Goal: Task Accomplishment & Management: Complete application form

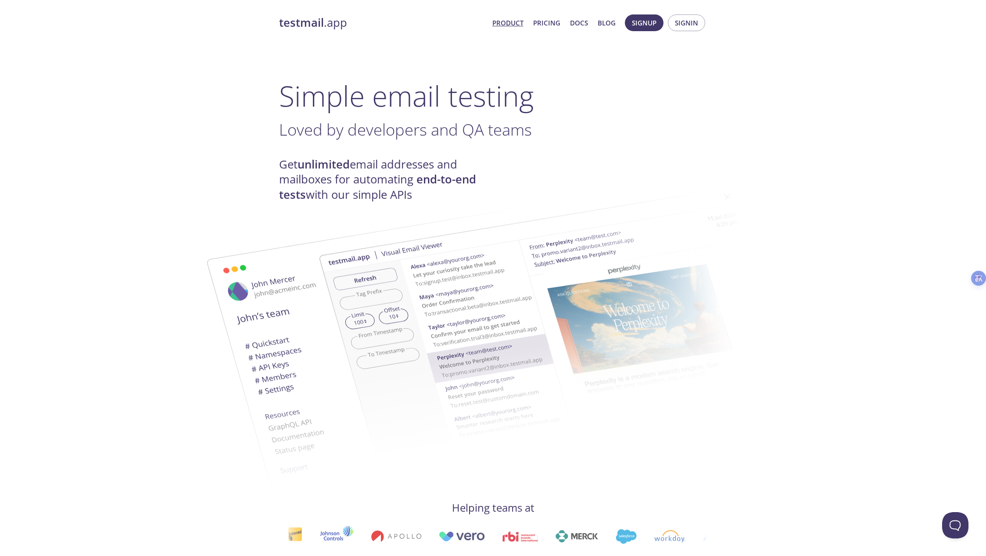
click at [370, 177] on img at bounding box center [556, 323] width 474 height 297
click at [381, 180] on img at bounding box center [556, 323] width 474 height 297
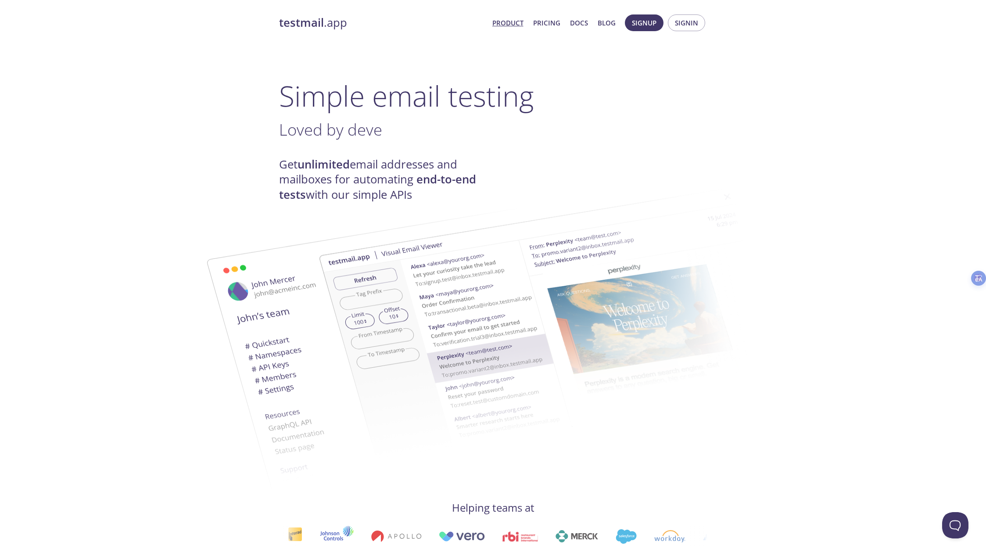
click at [381, 180] on img at bounding box center [556, 323] width 474 height 297
click at [656, 22] on span "Signup" at bounding box center [644, 22] width 25 height 11
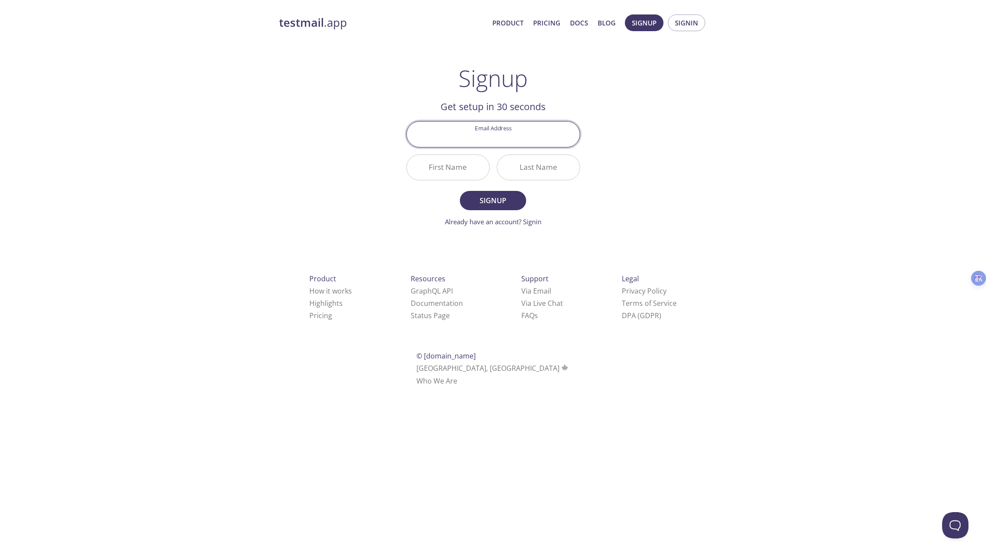
click at [499, 139] on input "Email Address" at bounding box center [493, 134] width 173 height 25
type input "[EMAIL_ADDRESS][DOMAIN_NAME]"
click at [457, 166] on input "First Name" at bounding box center [448, 167] width 82 height 25
type input "[PERSON_NAME]"
type input "yubao"
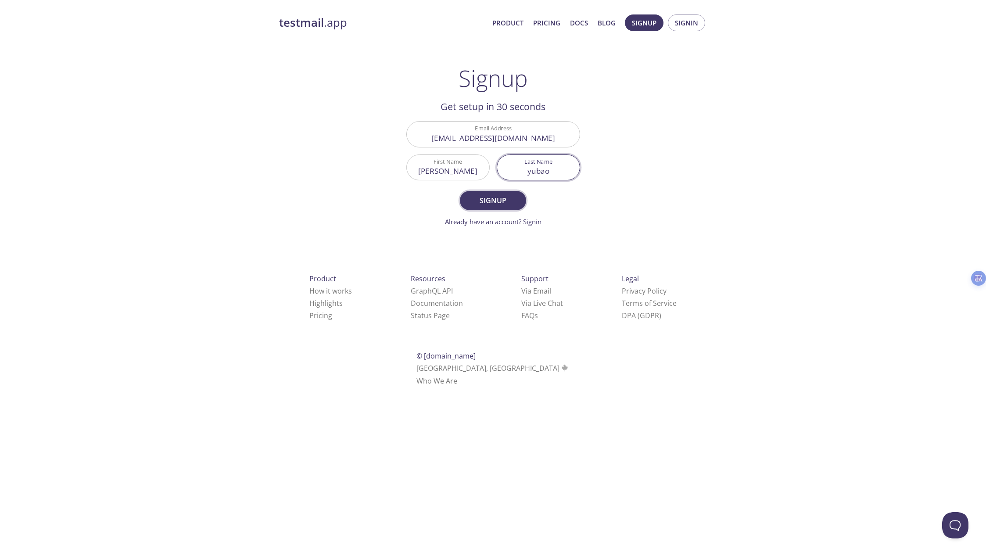
click at [489, 198] on span "Signup" at bounding box center [493, 200] width 47 height 12
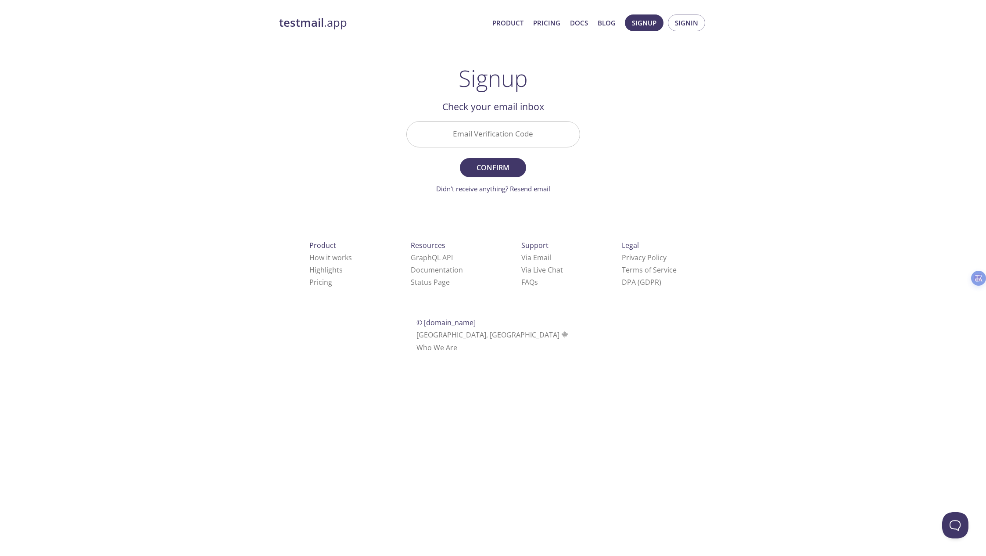
click at [519, 135] on input "Email Verification Code" at bounding box center [493, 134] width 173 height 25
paste input "JJLC6X7"
type input "JJLC6X7"
click at [622, 143] on div "testmail .app Product Pricing Docs Blog Signup Signin Signup Get setup in 30 se…" at bounding box center [493, 193] width 449 height 369
click at [522, 161] on button "Confirm" at bounding box center [493, 167] width 66 height 19
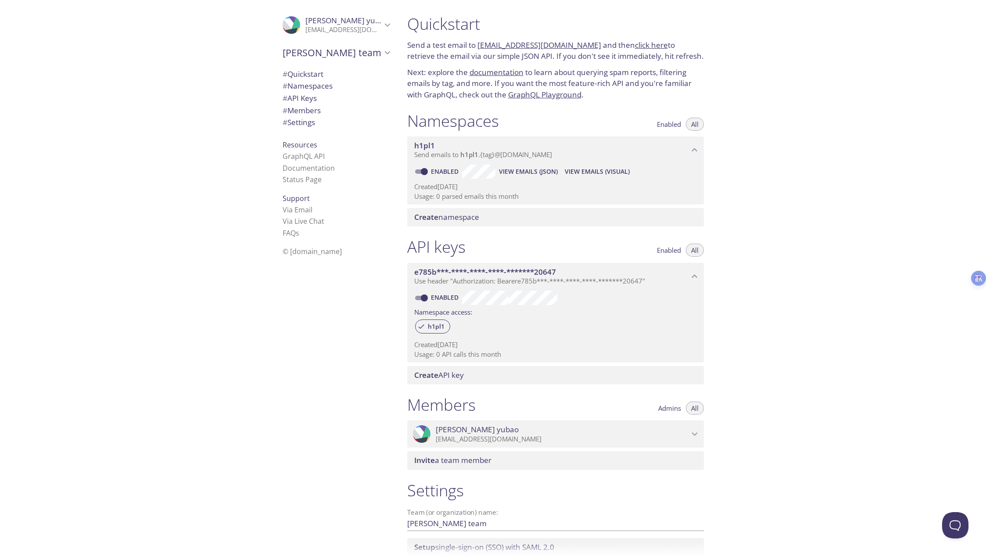
click at [565, 149] on span "h1pl1" at bounding box center [551, 146] width 275 height 10
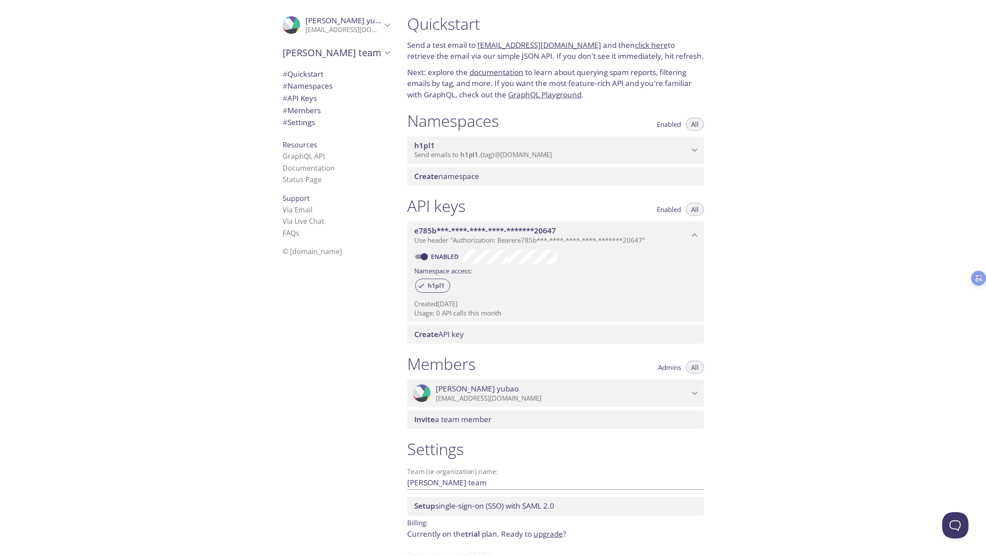
click at [613, 145] on span "h1pl1" at bounding box center [551, 146] width 275 height 10
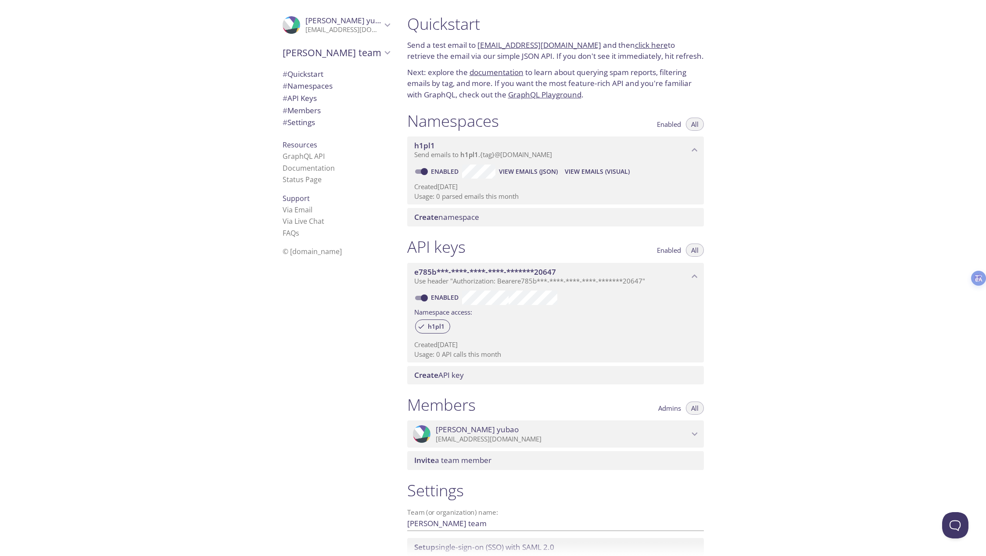
click at [427, 171] on input "Enabled" at bounding box center [425, 171] width 32 height 11
click at [427, 171] on span at bounding box center [421, 171] width 18 height 11
click at [423, 171] on input "Disabled" at bounding box center [417, 171] width 32 height 11
checkbox input "true"
click at [472, 219] on span "Create namespace" at bounding box center [446, 217] width 65 height 10
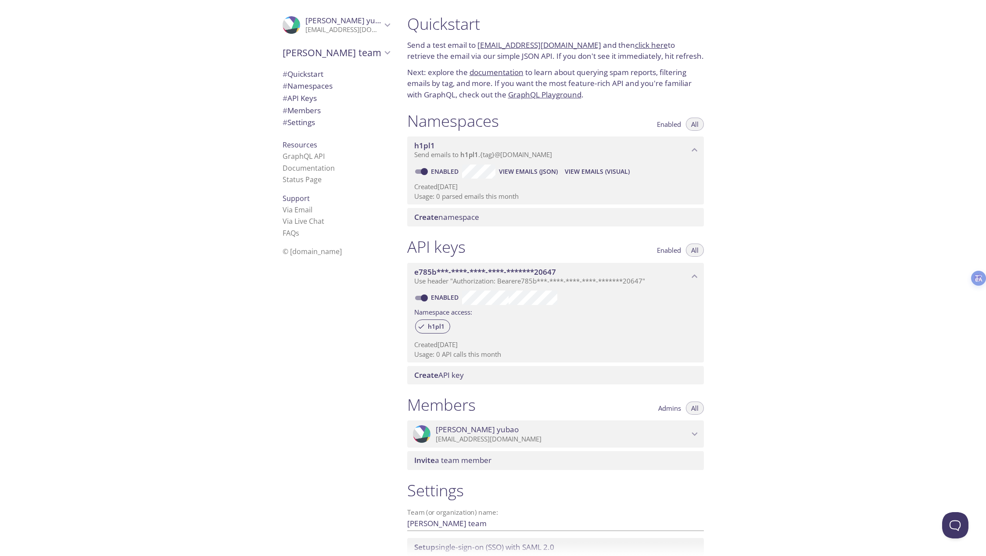
click at [430, 142] on span "h1pl1" at bounding box center [424, 145] width 21 height 10
click at [621, 170] on span "View Emails (Visual)" at bounding box center [597, 171] width 65 height 11
click at [486, 61] on p "Send a test email to [EMAIL_ADDRESS][DOMAIN_NAME] and then click here to retrie…" at bounding box center [555, 50] width 297 height 22
